Goal: Information Seeking & Learning: Check status

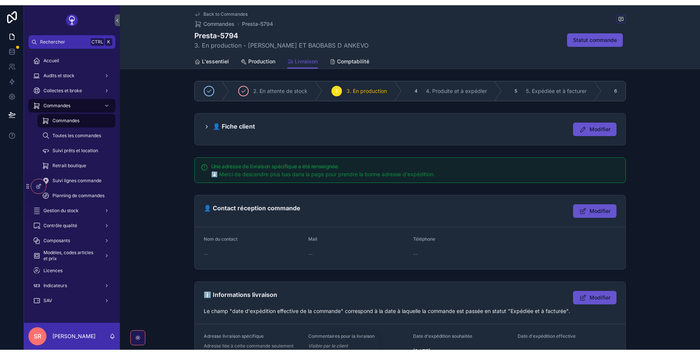
scroll to position [346, 0]
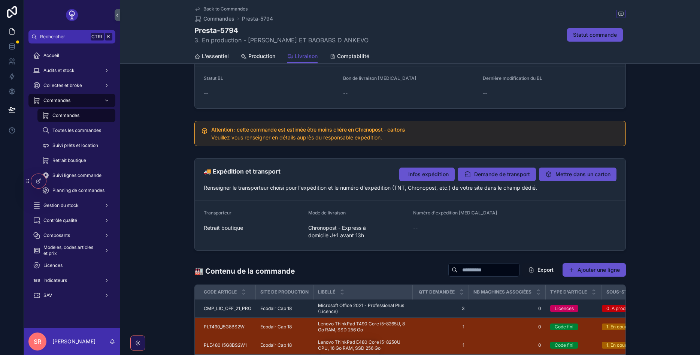
click at [55, 279] on span "Indicateurs" at bounding box center [55, 280] width 24 height 6
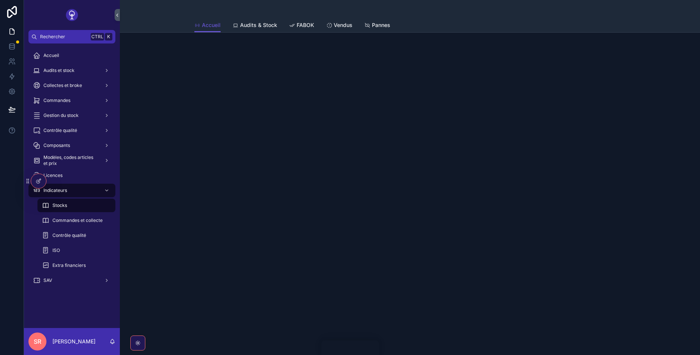
click at [304, 22] on span "FABOK" at bounding box center [306, 24] width 18 height 7
